Goal: Task Accomplishment & Management: Manage account settings

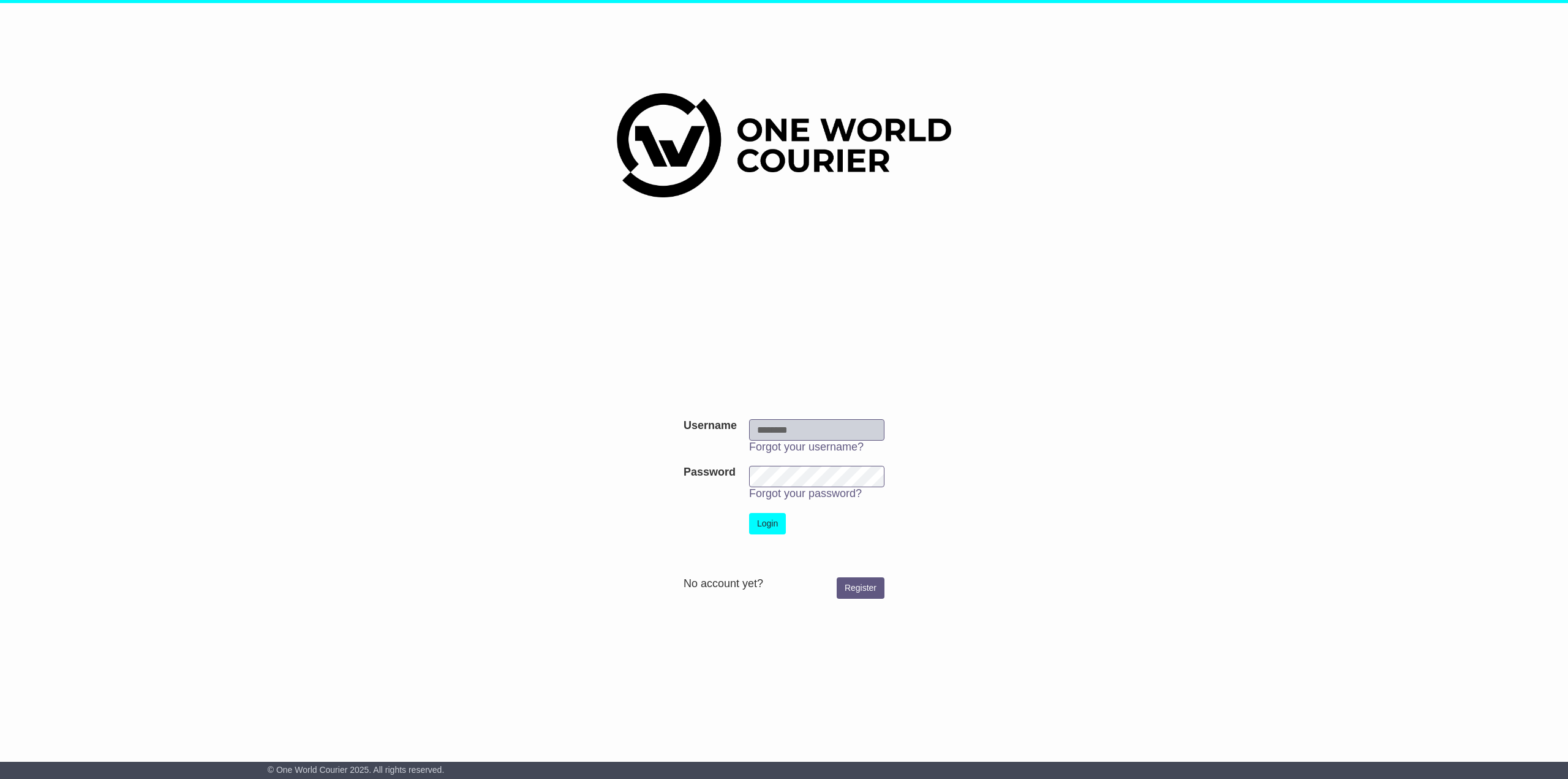
type input "********"
click at [771, 519] on button "Login" at bounding box center [767, 523] width 37 height 21
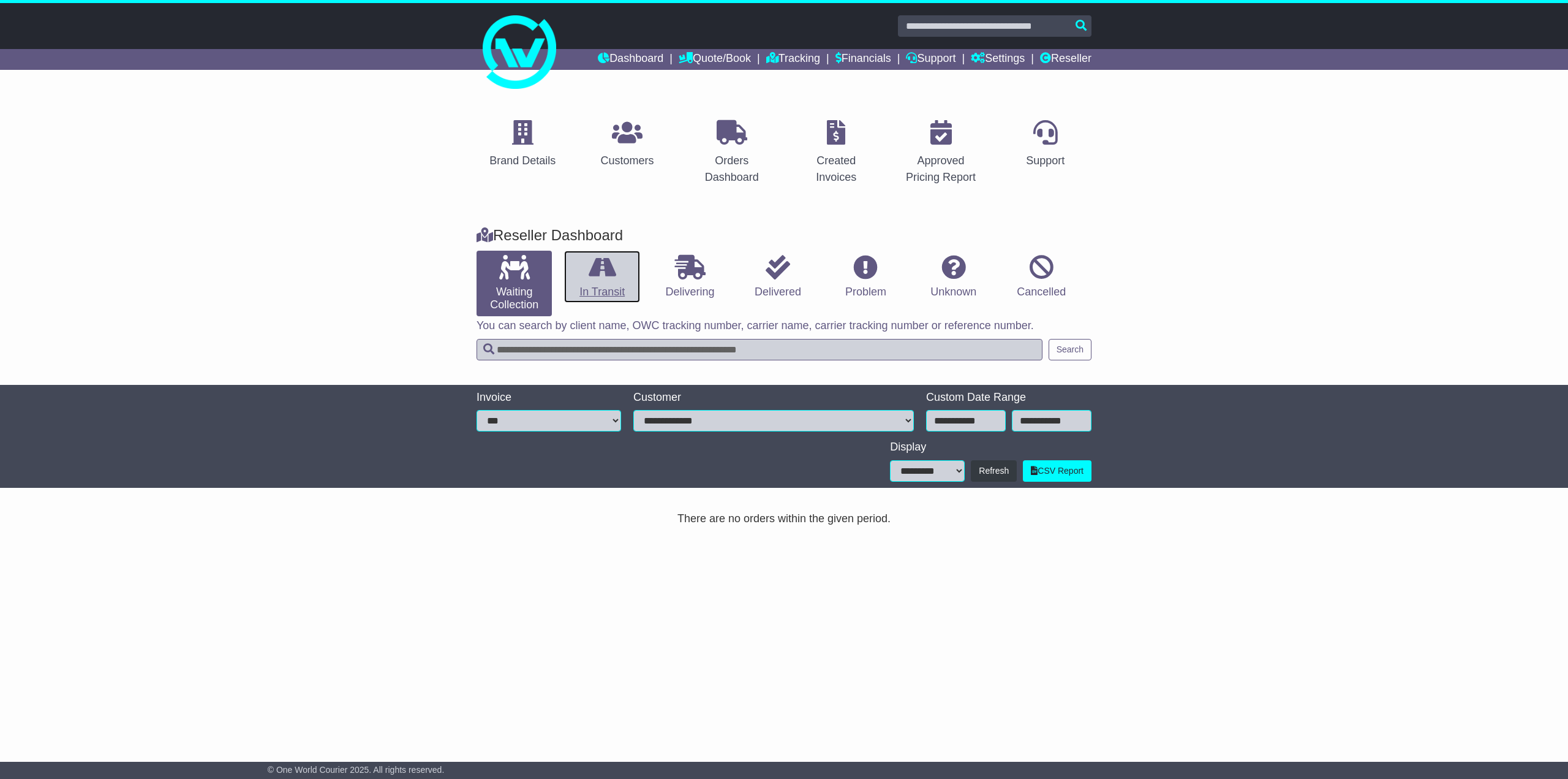
click at [612, 297] on link "In Transit" at bounding box center [601, 277] width 76 height 53
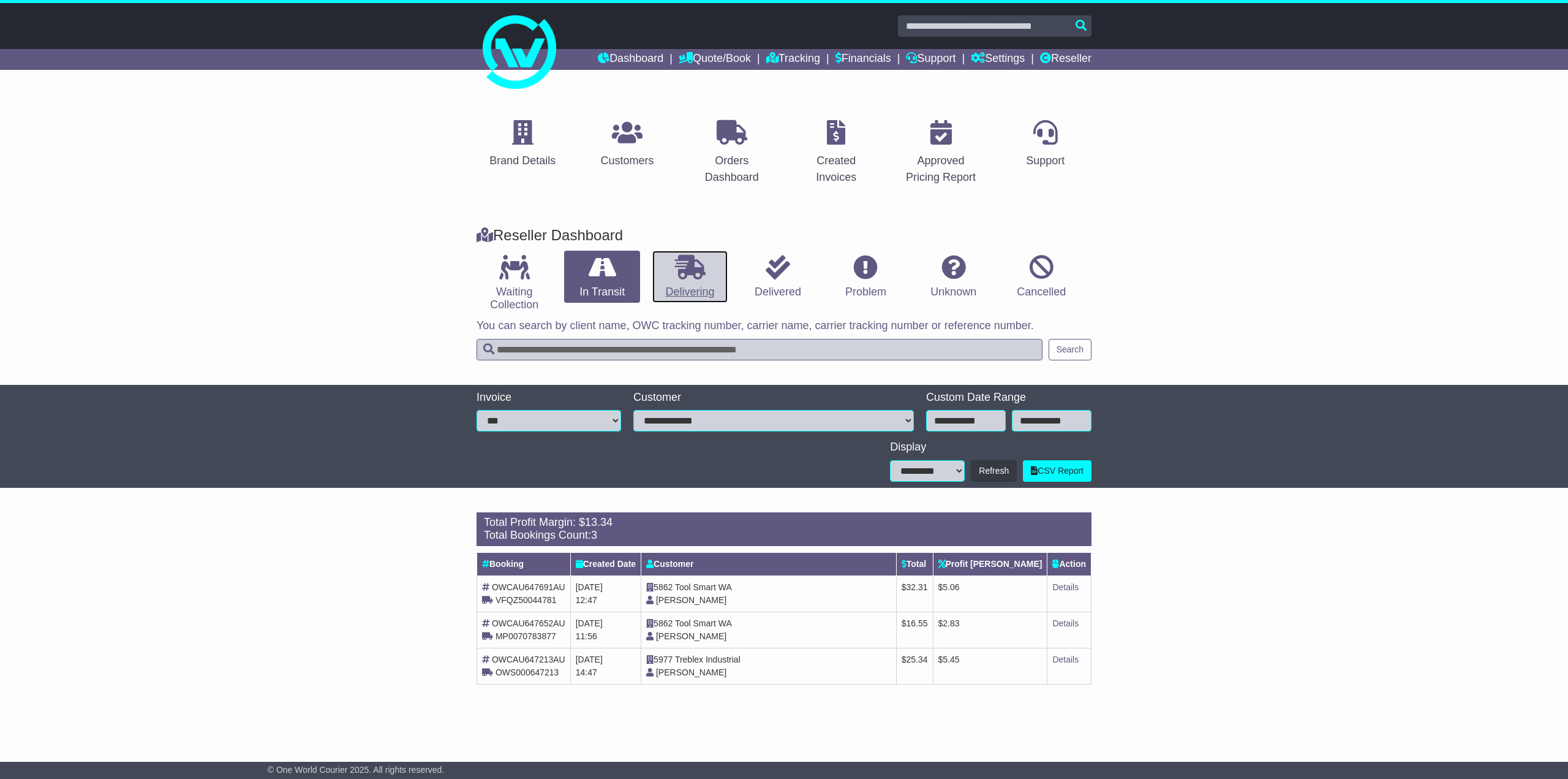
click at [675, 290] on link "Delivering" at bounding box center [690, 277] width 76 height 53
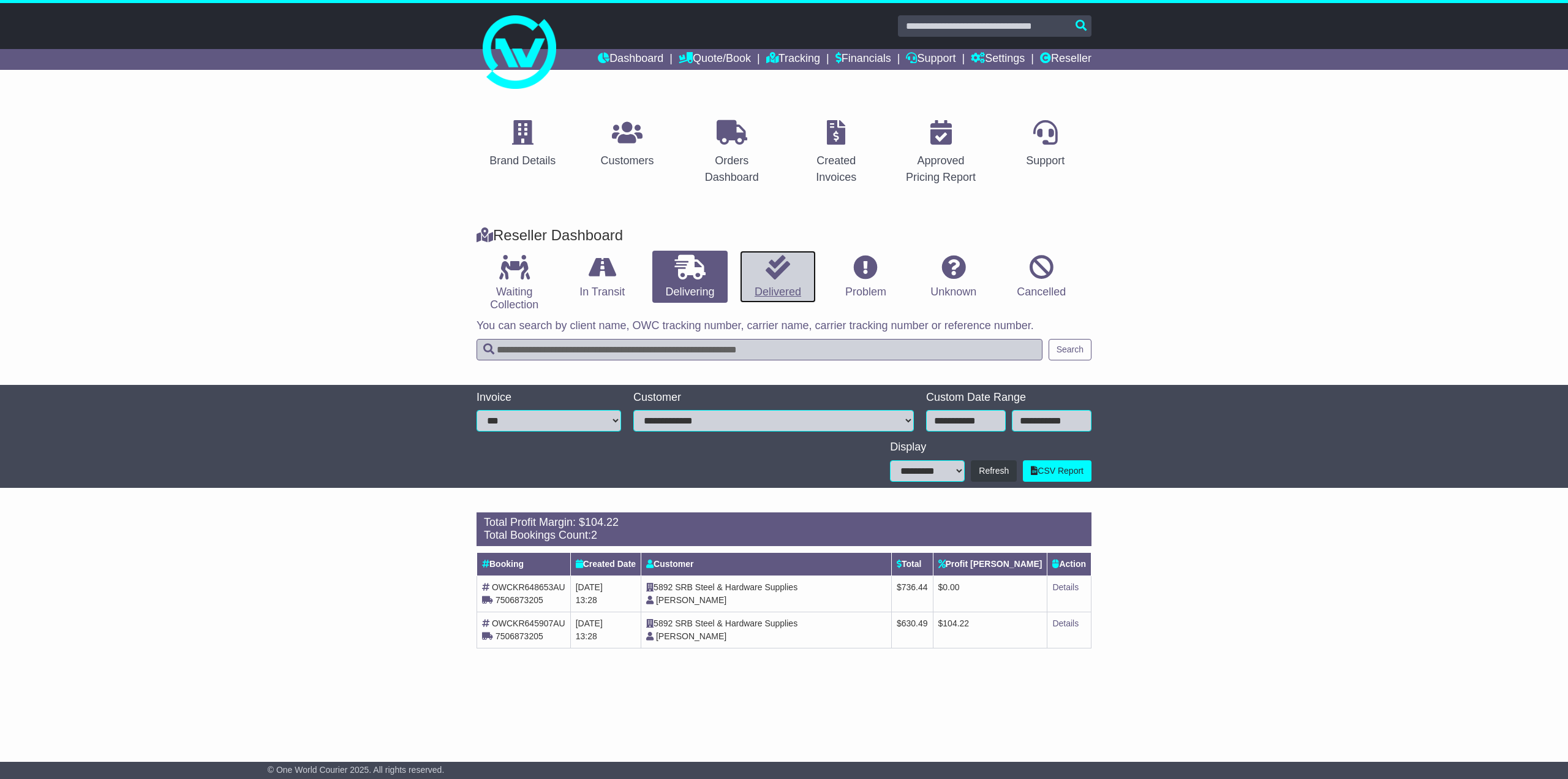
click at [771, 279] on link "Delivered" at bounding box center [777, 277] width 76 height 53
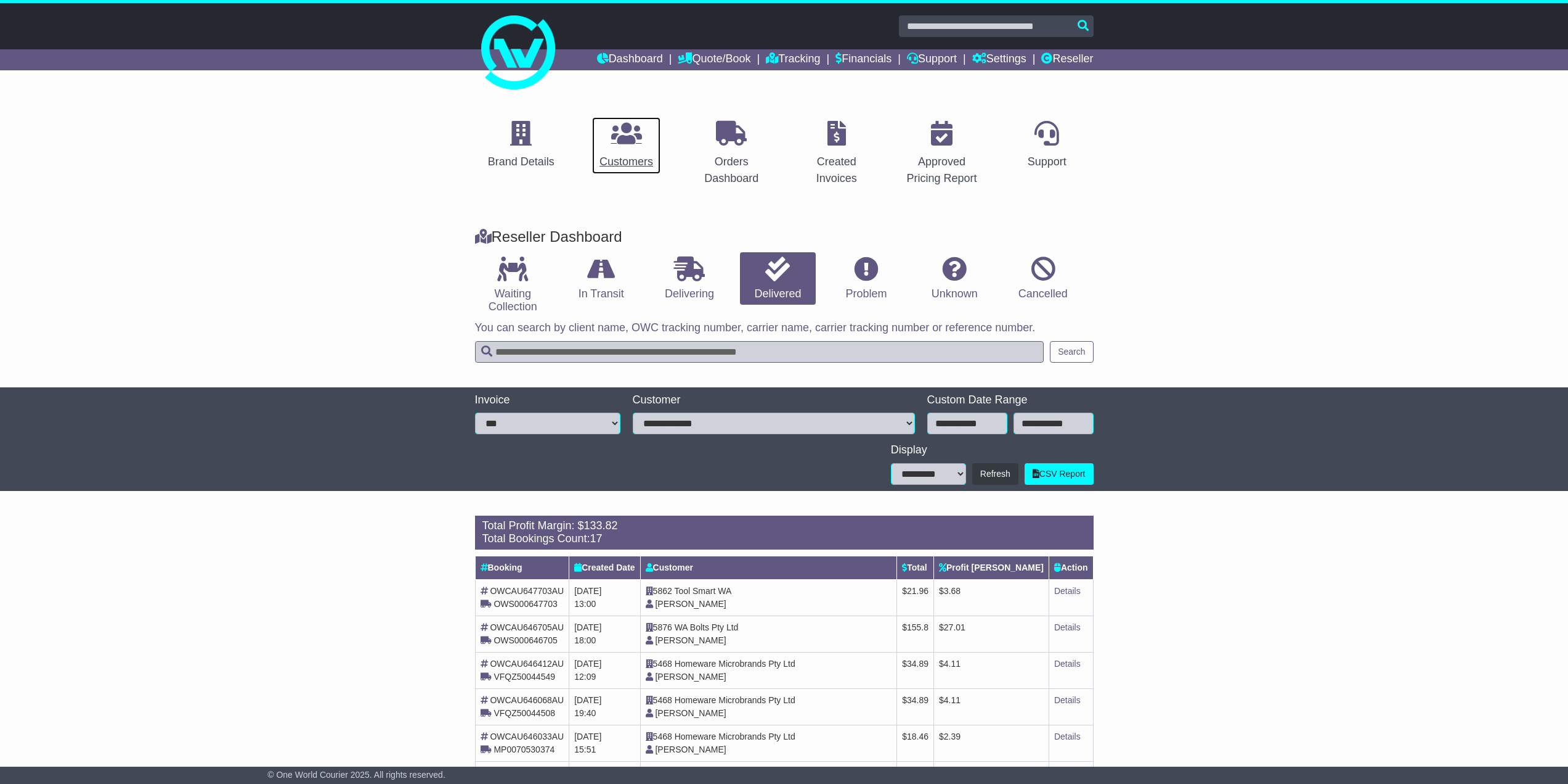
click at [624, 163] on div "Customers" at bounding box center [626, 161] width 53 height 16
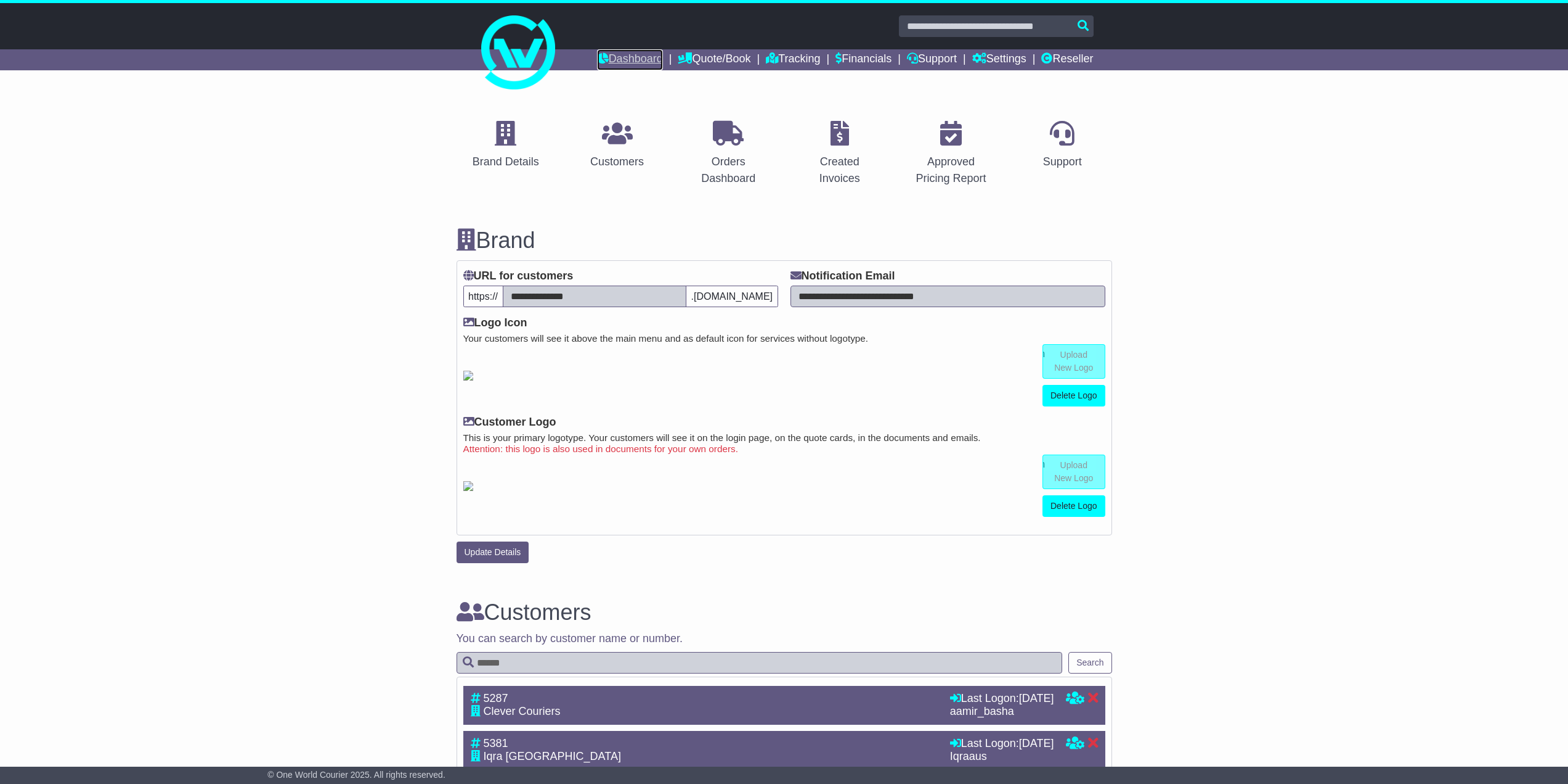
click at [615, 61] on link "Dashboard" at bounding box center [630, 60] width 66 height 21
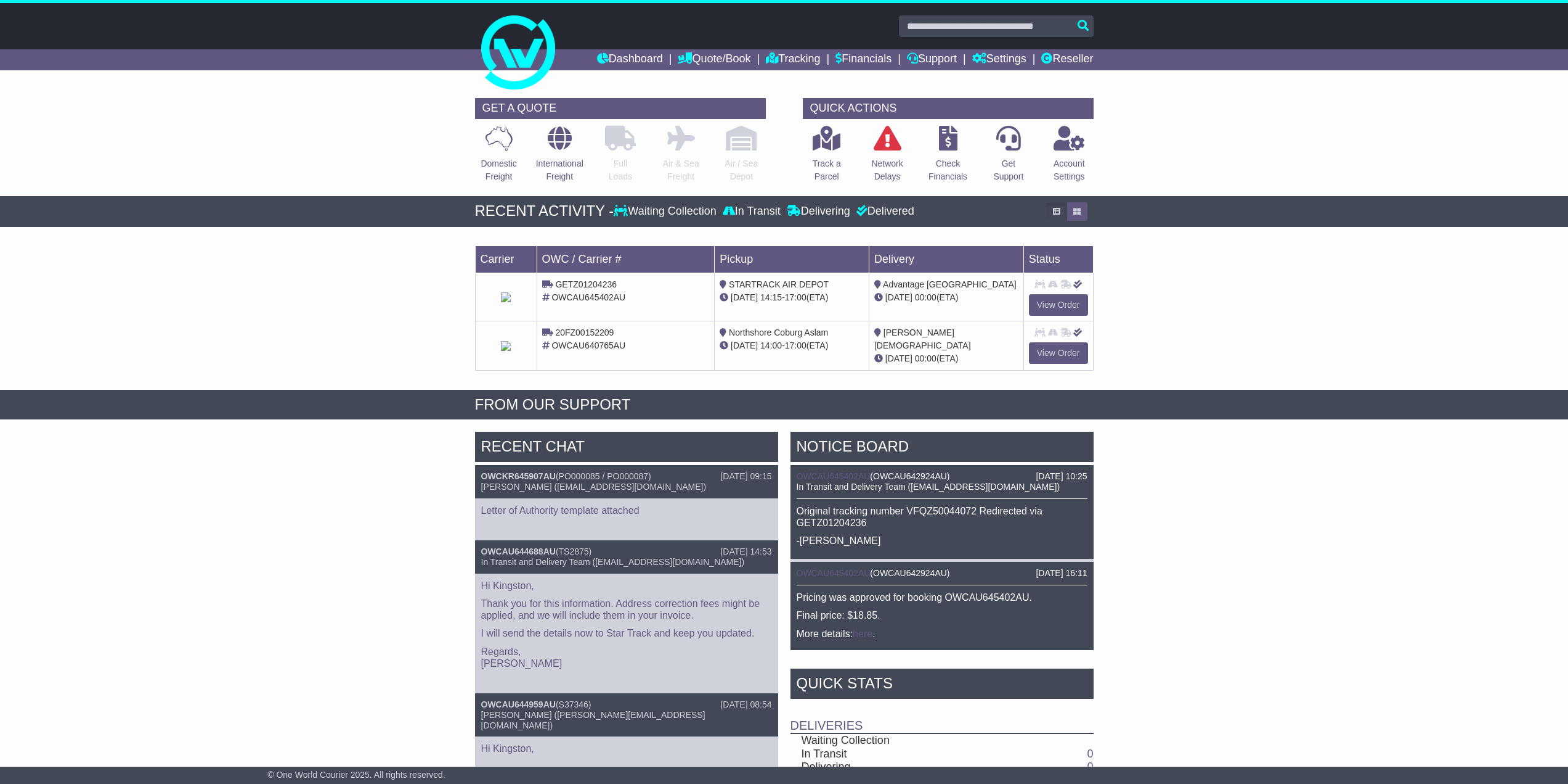
click at [521, 510] on p "Letter of Authority template attached" at bounding box center [626, 510] width 291 height 11
click at [373, 523] on div "RECENT CHAT 19 Sep 2025 09:15 OWCKR645907AU ( PO000085 / PO000087 ) Lara Te Nai…" at bounding box center [784, 691] width 1568 height 532
click at [943, 153] on link "Check Financials" at bounding box center [947, 157] width 40 height 65
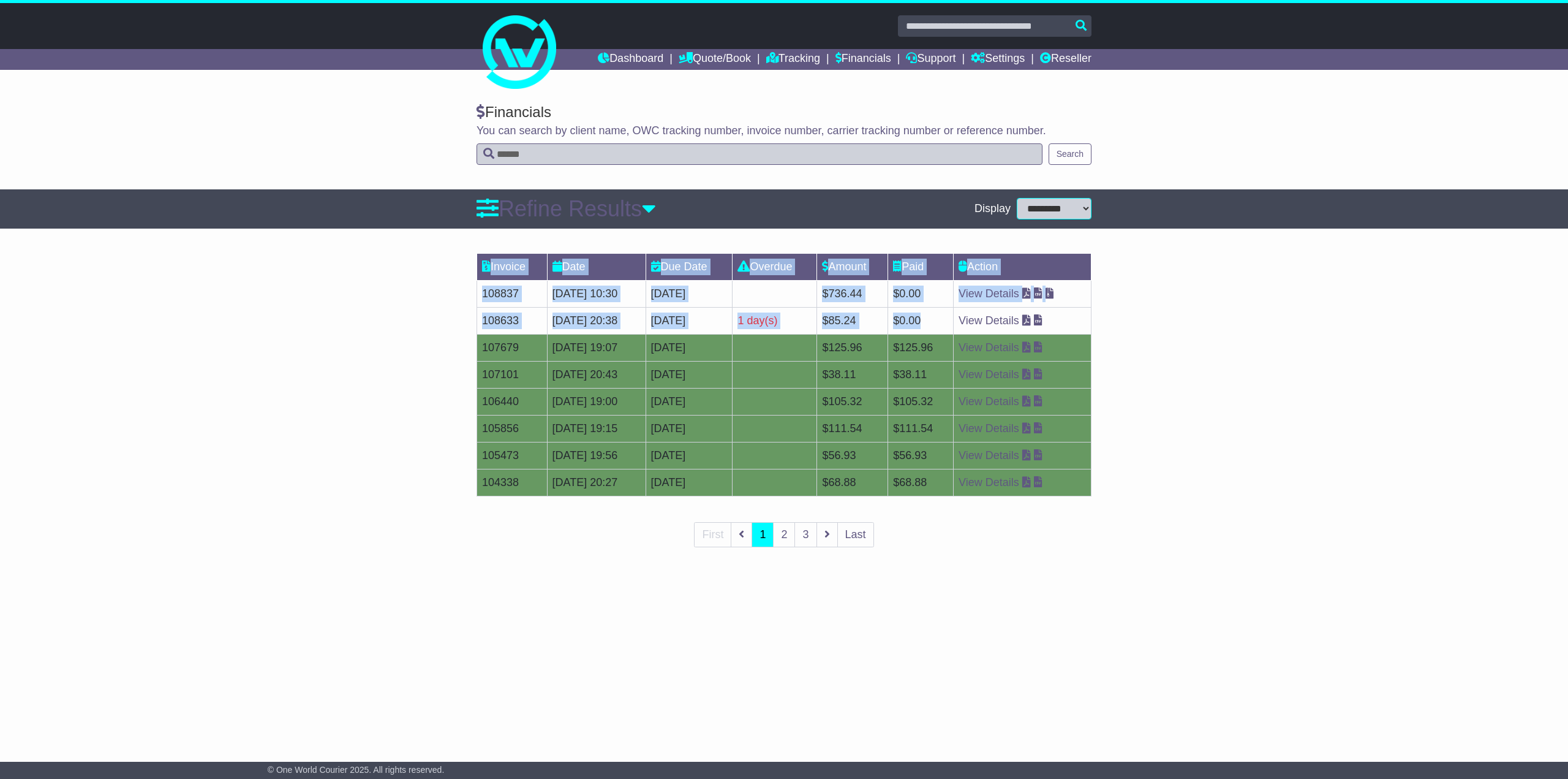
drag, startPoint x: 954, startPoint y: 321, endPoint x: 471, endPoint y: 323, distance: 483.0
click at [471, 323] on div "Invoice Date Due Date Overdue Amount Paid Action 108837 [DATE] 10:30 19th Septe…" at bounding box center [784, 408] width 627 height 323
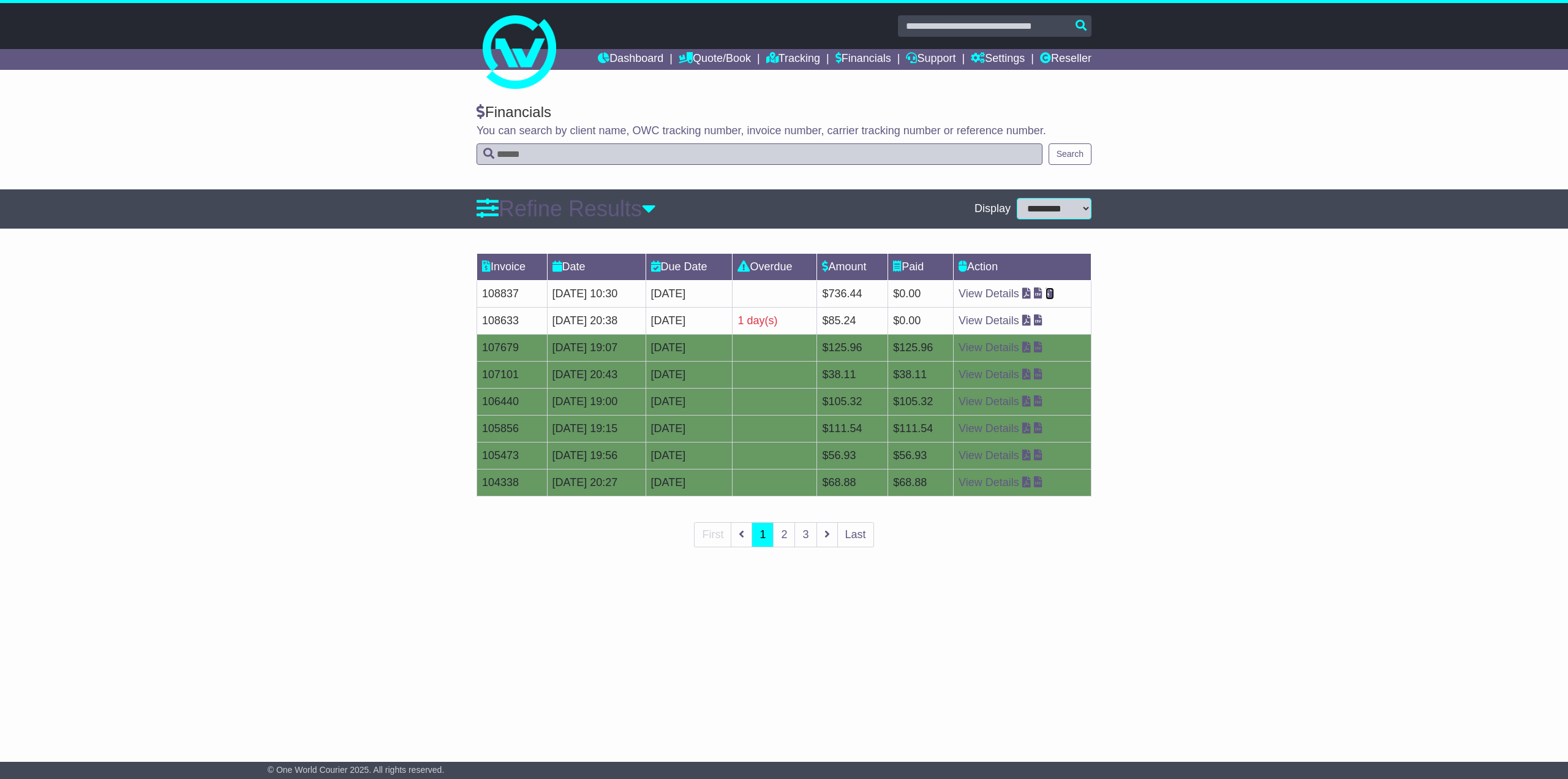
click at [1054, 296] on icon at bounding box center [1050, 293] width 9 height 11
click at [632, 61] on link "Dashboard" at bounding box center [631, 59] width 66 height 21
